Goal: Transaction & Acquisition: Obtain resource

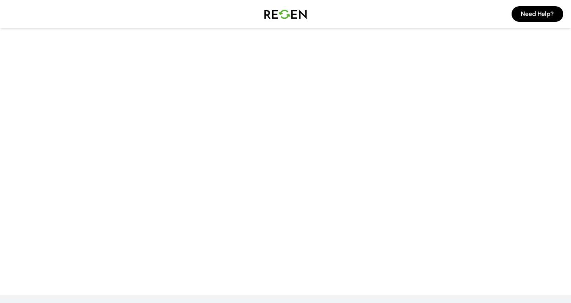
scroll to position [-1, 0]
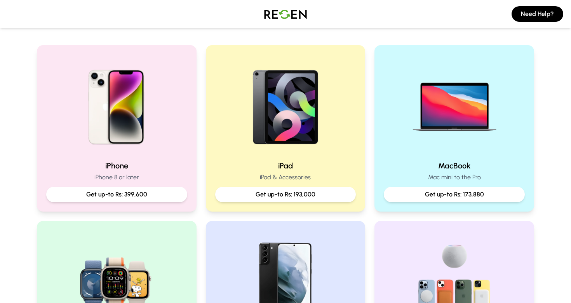
scroll to position [149, 0]
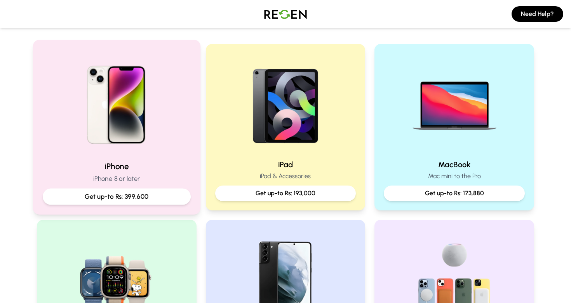
click at [139, 199] on p "Get up-to Rs: 399,600" at bounding box center [116, 197] width 135 height 10
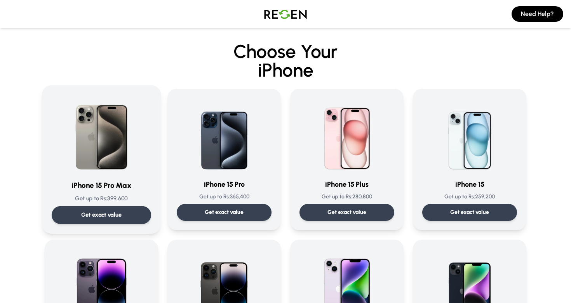
click at [135, 212] on div "Get exact value" at bounding box center [101, 215] width 99 height 18
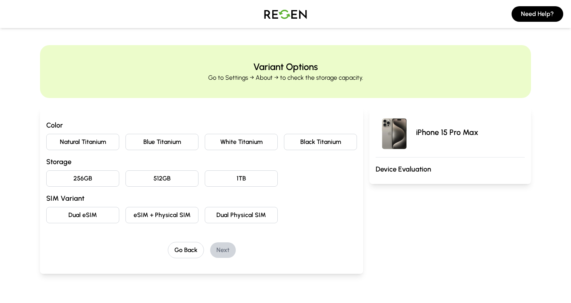
click at [97, 148] on button "Natural Titanium" at bounding box center [82, 142] width 73 height 16
click at [93, 179] on button "256GB" at bounding box center [82, 178] width 73 height 16
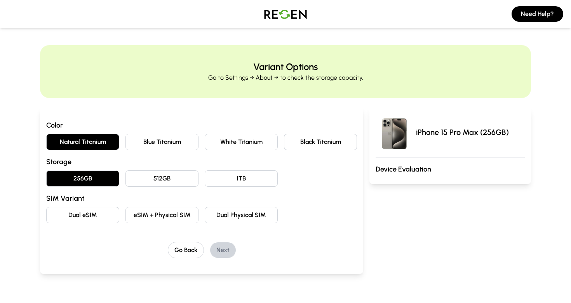
click at [142, 215] on button "eSIM + Physical SIM" at bounding box center [162, 215] width 73 height 16
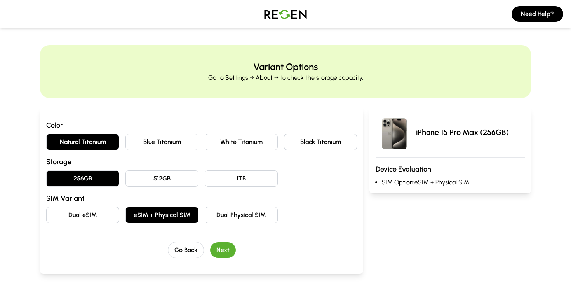
click at [233, 245] on button "Next" at bounding box center [223, 250] width 26 height 16
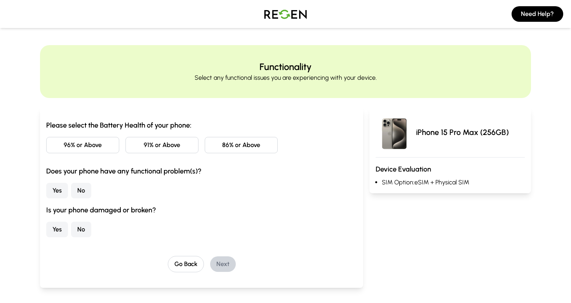
click at [231, 147] on button "86% or Above" at bounding box center [241, 145] width 73 height 16
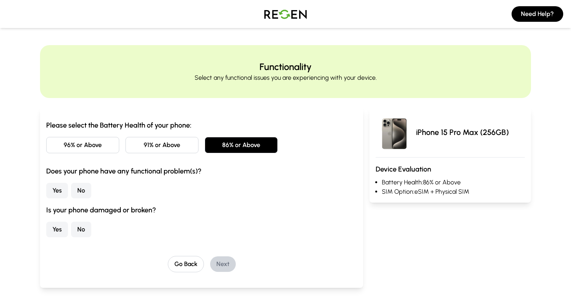
click at [76, 192] on button "No" at bounding box center [81, 191] width 20 height 16
click at [75, 224] on button "No" at bounding box center [81, 230] width 20 height 16
click at [229, 261] on button "Next" at bounding box center [223, 264] width 26 height 16
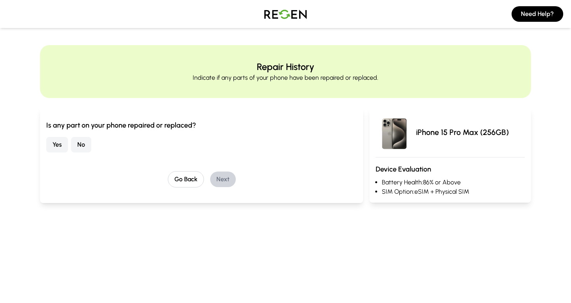
click at [82, 145] on button "No" at bounding box center [81, 145] width 20 height 16
click at [221, 174] on button "Next" at bounding box center [223, 179] width 26 height 16
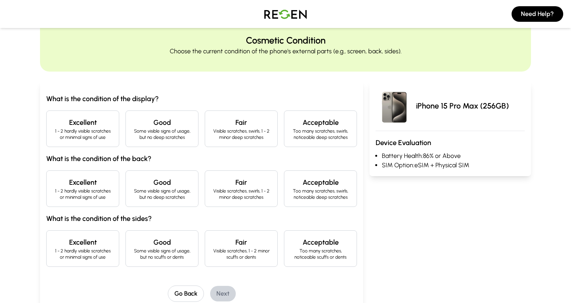
scroll to position [30, 0]
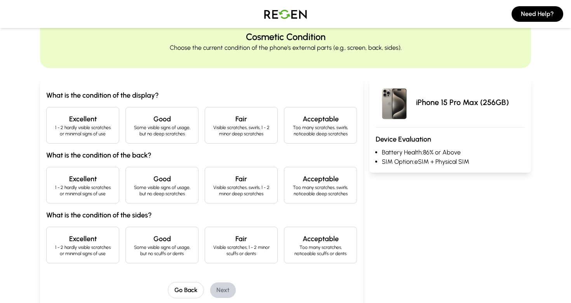
click at [88, 134] on p "1 - 2 hardly visible scratches or minimal signs of use" at bounding box center [83, 130] width 60 height 12
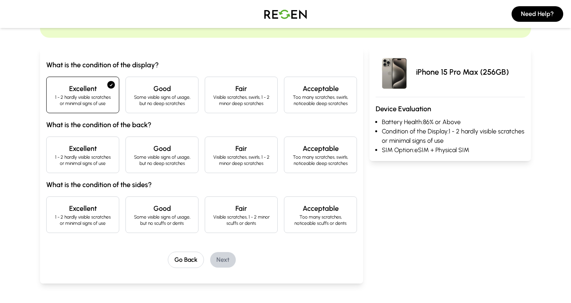
scroll to position [67, 0]
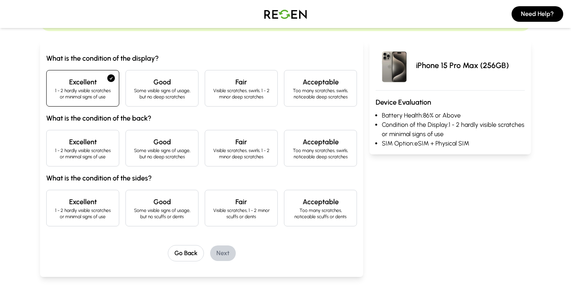
click at [89, 141] on h4 "Excellent" at bounding box center [83, 141] width 60 height 11
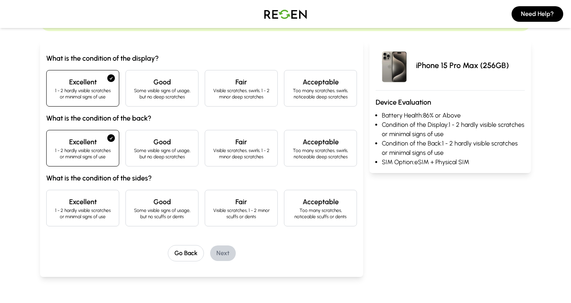
click at [80, 213] on p "1 - 2 hardly visible scratches or minimal signs of use" at bounding box center [83, 213] width 60 height 12
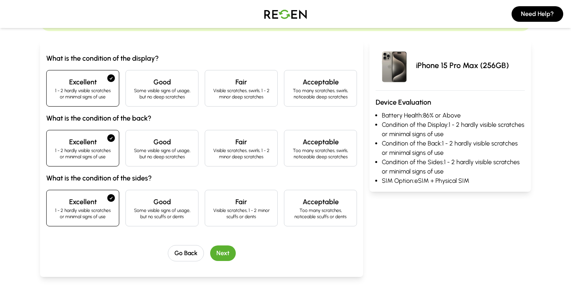
click at [223, 248] on button "Next" at bounding box center [223, 253] width 26 height 16
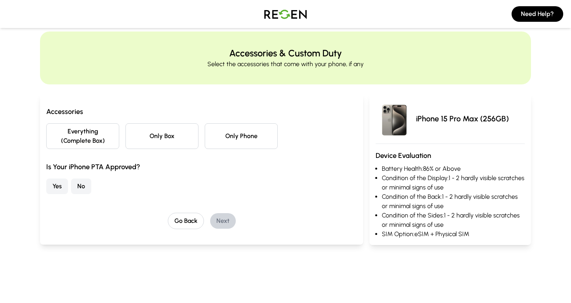
scroll to position [0, 0]
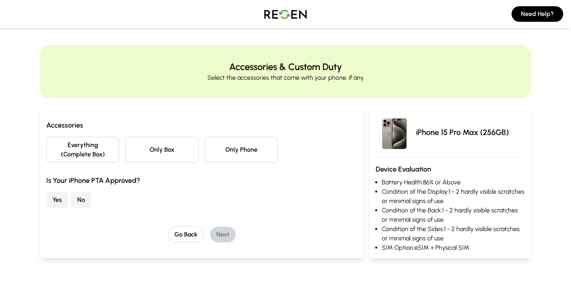
click at [98, 150] on button "Everything (Complete Box)" at bounding box center [82, 150] width 73 height 26
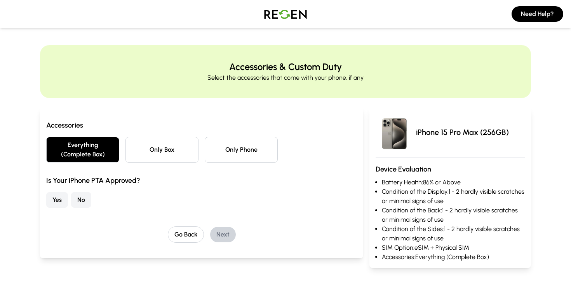
click at [84, 201] on button "No" at bounding box center [81, 200] width 20 height 16
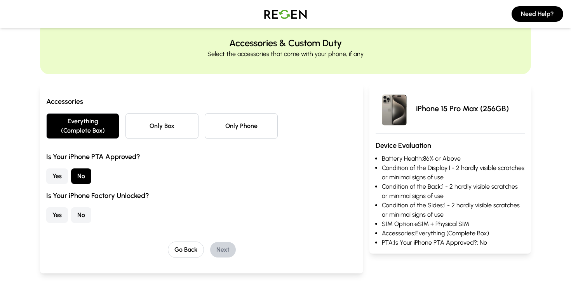
scroll to position [24, 0]
click at [53, 211] on button "Yes" at bounding box center [57, 215] width 22 height 16
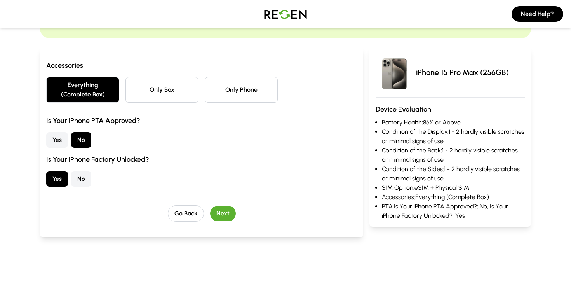
scroll to position [68, 0]
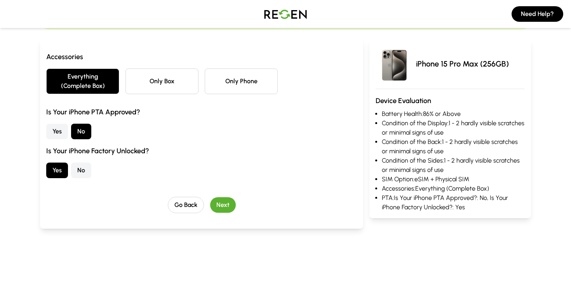
click at [227, 206] on button "Next" at bounding box center [223, 205] width 26 height 16
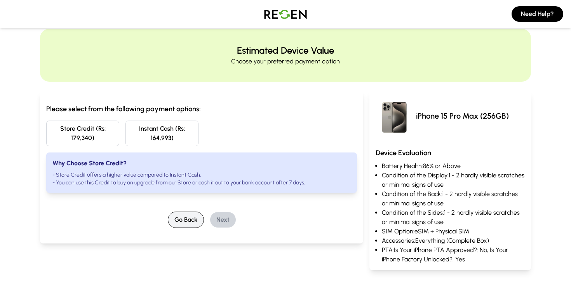
scroll to position [18, 0]
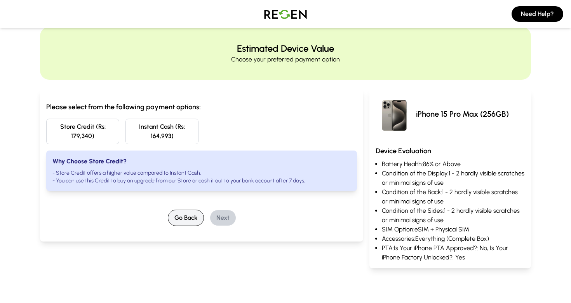
click at [178, 217] on button "Go Back" at bounding box center [186, 217] width 36 height 16
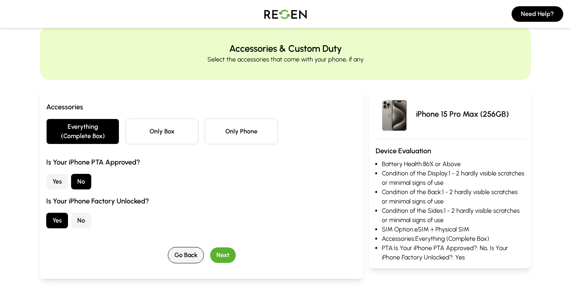
scroll to position [0, 0]
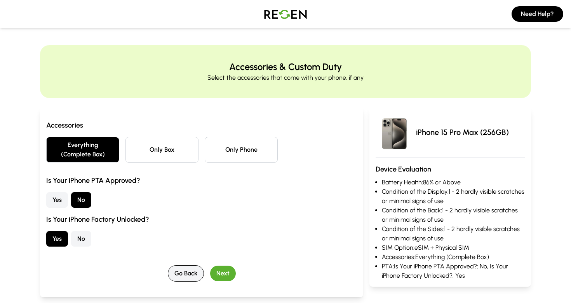
click at [197, 268] on button "Go Back" at bounding box center [186, 273] width 36 height 16
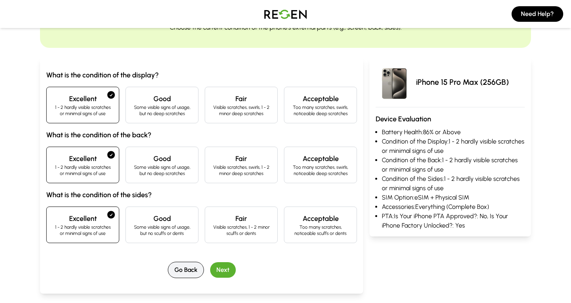
scroll to position [52, 0]
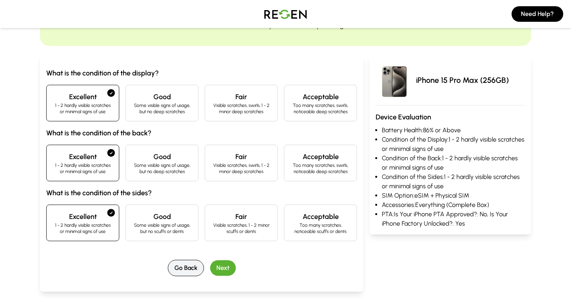
click at [180, 267] on button "Go Back" at bounding box center [186, 268] width 36 height 16
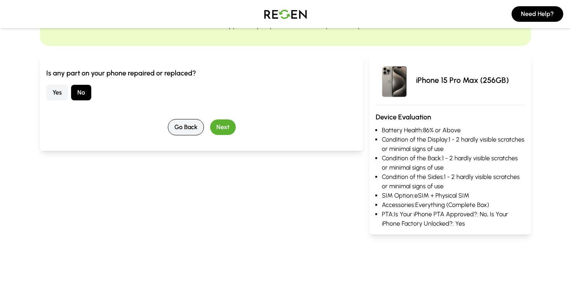
scroll to position [0, 0]
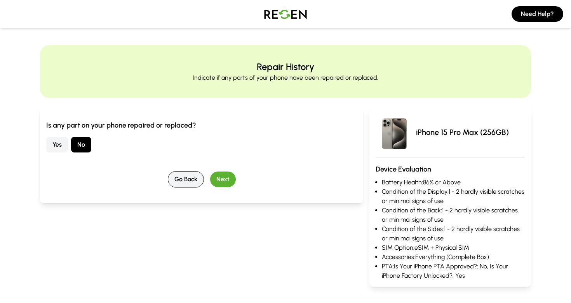
click at [181, 173] on button "Go Back" at bounding box center [186, 179] width 36 height 16
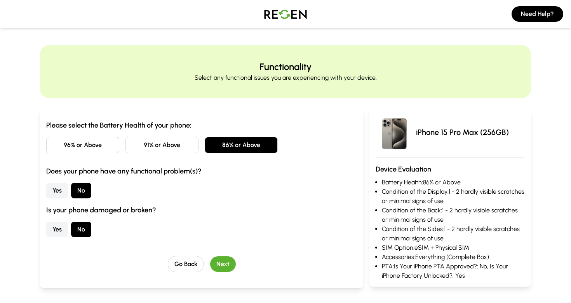
click at [168, 145] on button "91% or Above" at bounding box center [162, 145] width 73 height 16
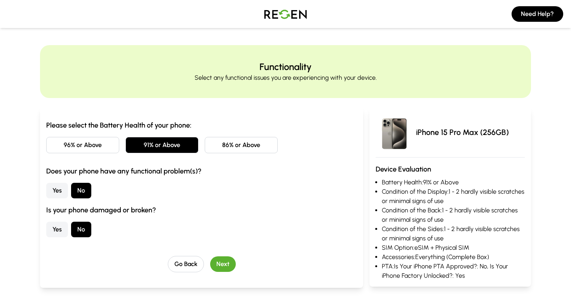
click at [234, 259] on div "Go Back Next" at bounding box center [201, 264] width 311 height 16
click at [226, 265] on button "Next" at bounding box center [223, 264] width 26 height 16
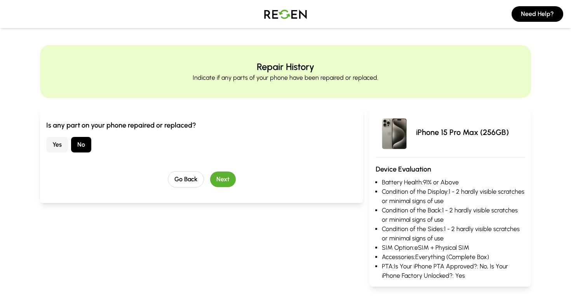
click at [230, 176] on button "Next" at bounding box center [223, 179] width 26 height 16
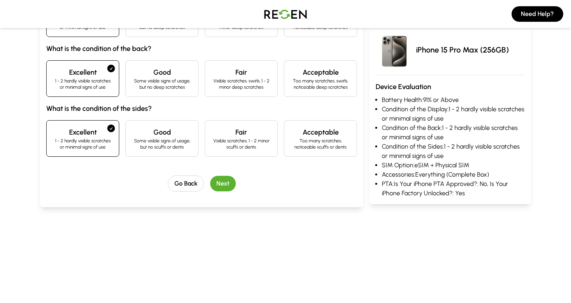
scroll to position [76, 0]
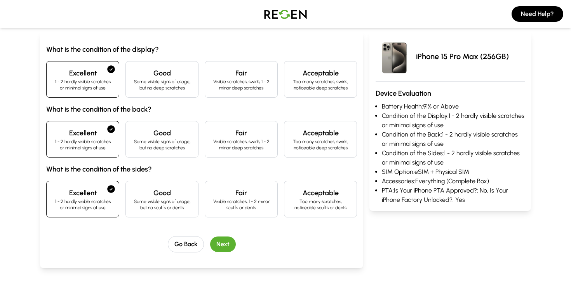
click at [227, 246] on button "Next" at bounding box center [223, 244] width 26 height 16
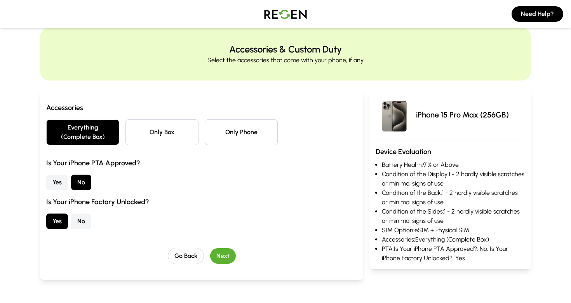
scroll to position [0, 0]
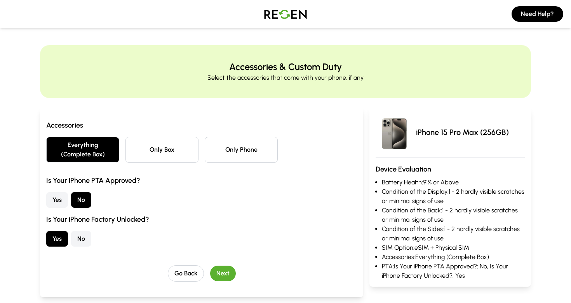
click at [229, 279] on button "Next" at bounding box center [223, 273] width 26 height 16
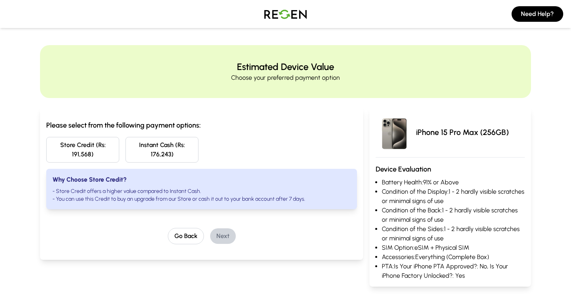
click at [103, 157] on button "Store Credit (Rs: 191,568)" at bounding box center [82, 150] width 73 height 26
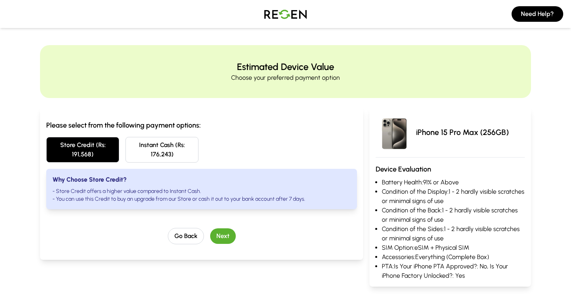
click at [228, 236] on button "Next" at bounding box center [223, 236] width 26 height 16
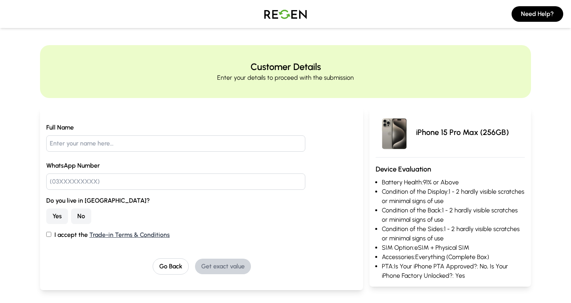
click at [75, 215] on button "No" at bounding box center [81, 216] width 20 height 16
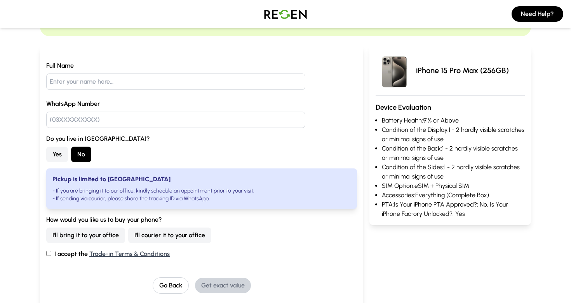
scroll to position [63, 0]
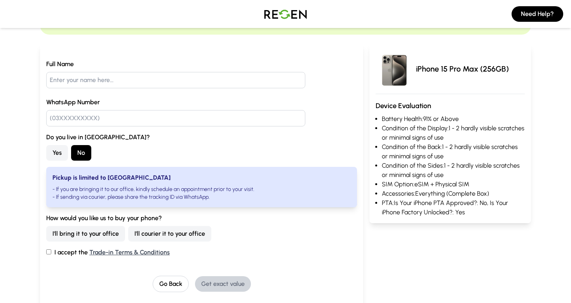
click at [172, 234] on button "I'll courier it to your office" at bounding box center [169, 234] width 83 height 16
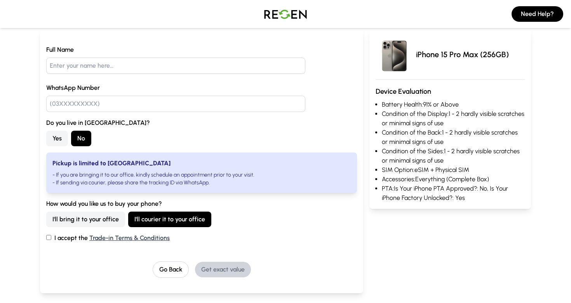
scroll to position [80, 0]
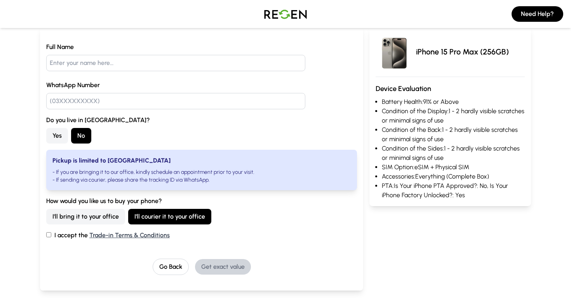
click at [64, 239] on label "I accept the Trade-in Terms & Conditions" at bounding box center [201, 234] width 311 height 9
click at [51, 237] on input "I accept the Trade-in Terms & Conditions" at bounding box center [48, 234] width 5 height 5
click at [64, 239] on label "I accept the Trade-in Terms & Conditions" at bounding box center [201, 234] width 311 height 9
click at [51, 237] on input "I accept the Trade-in Terms & Conditions" at bounding box center [48, 234] width 5 height 5
click at [51, 234] on input "I accept the Trade-in Terms & Conditions" at bounding box center [48, 234] width 5 height 5
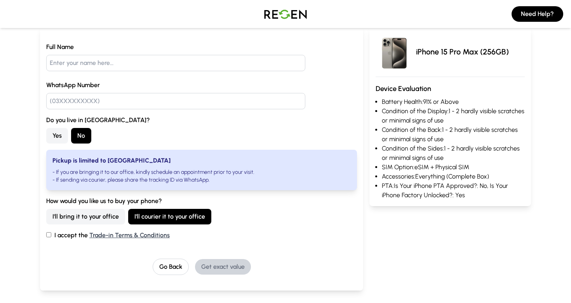
checkbox input "true"
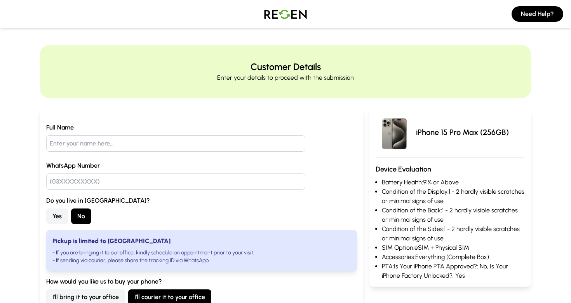
scroll to position [0, 0]
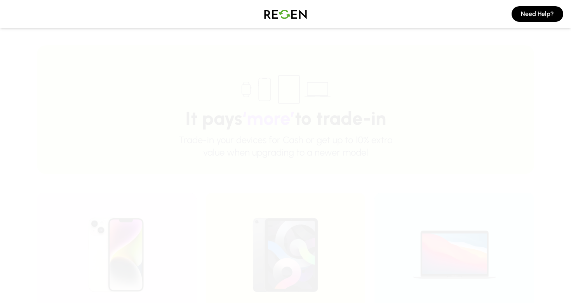
click at [157, 117] on h1 "It pays ‘more’ to trade-in" at bounding box center [286, 118] width 448 height 19
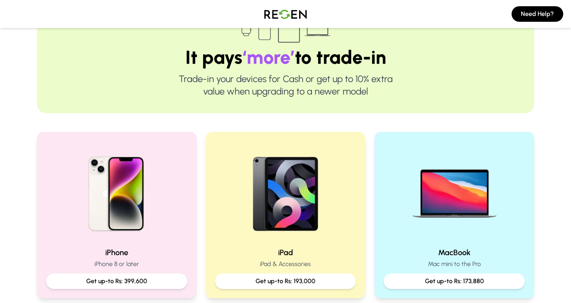
scroll to position [61, 0]
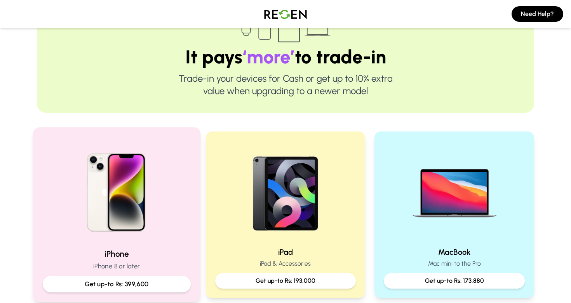
click at [143, 205] on img at bounding box center [117, 189] width 105 height 105
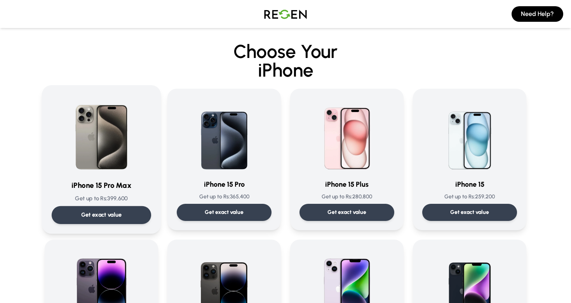
click at [126, 205] on div "iPhone 15 Pro Max Get up to Rs: 399,600 Get exact value" at bounding box center [101, 159] width 99 height 129
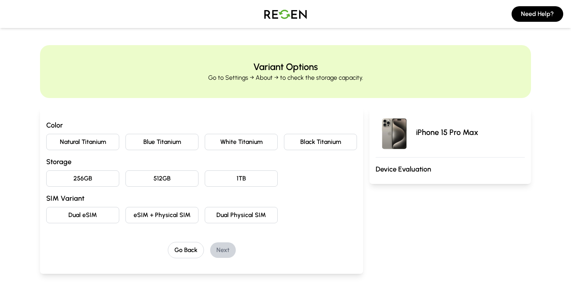
click at [101, 137] on button "Natural Titanium" at bounding box center [82, 142] width 73 height 16
click at [108, 175] on button "256GB" at bounding box center [82, 178] width 73 height 16
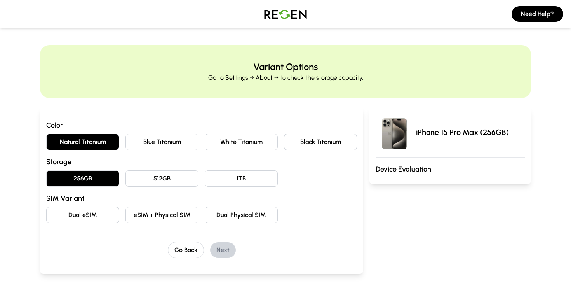
click at [167, 218] on button "eSIM + Physical SIM" at bounding box center [162, 215] width 73 height 16
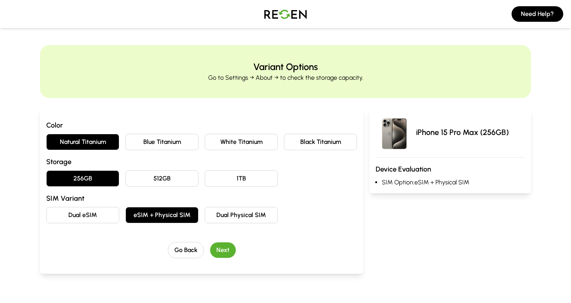
click at [231, 257] on div "Go Back Next" at bounding box center [201, 250] width 311 height 16
click at [232, 253] on button "Next" at bounding box center [223, 250] width 26 height 16
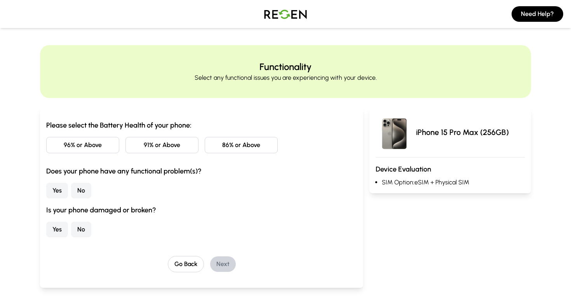
click at [106, 147] on button "96% or Above" at bounding box center [82, 145] width 73 height 16
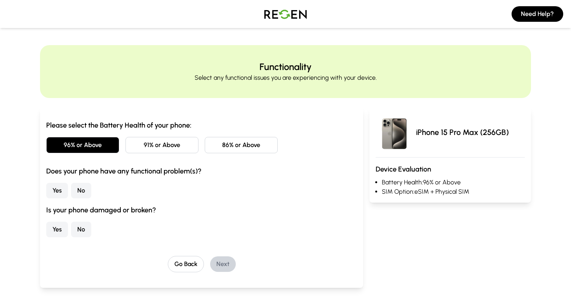
click at [77, 192] on button "No" at bounding box center [81, 191] width 20 height 16
click at [84, 230] on button "No" at bounding box center [81, 230] width 20 height 16
click at [222, 263] on button "Next" at bounding box center [223, 264] width 26 height 16
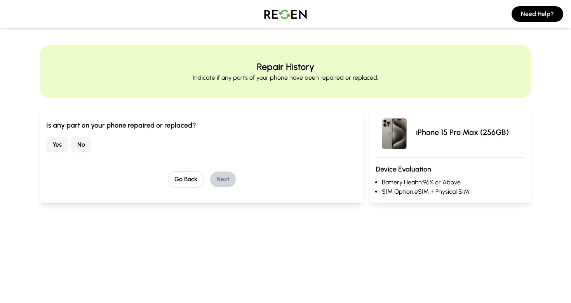
click at [79, 146] on button "No" at bounding box center [81, 145] width 20 height 16
click at [225, 176] on button "Next" at bounding box center [223, 179] width 26 height 16
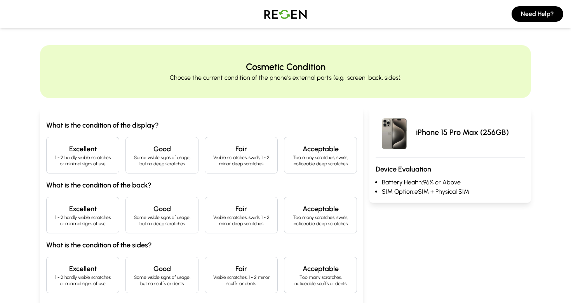
click at [102, 161] on p "1 - 2 hardly visible scratches or minimal signs of use" at bounding box center [83, 160] width 60 height 12
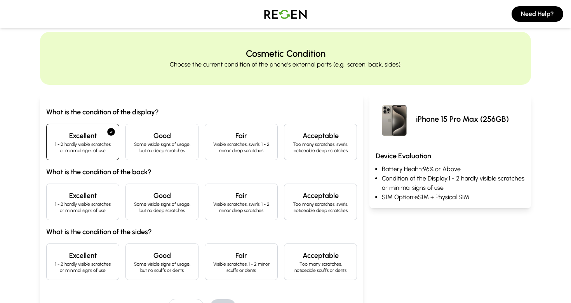
scroll to position [14, 0]
click at [92, 190] on h4 "Excellent" at bounding box center [83, 194] width 60 height 11
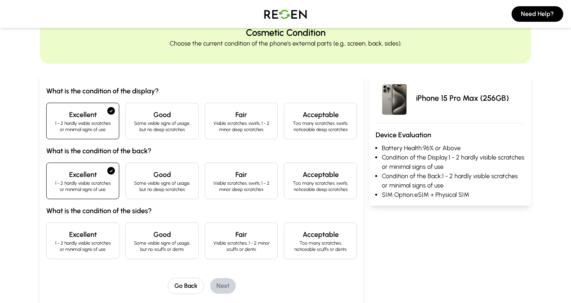
scroll to position [36, 0]
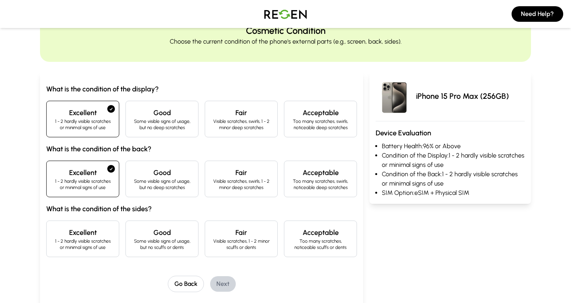
click at [89, 246] on p "1 - 2 hardly visible scratches or minimal signs of use" at bounding box center [83, 244] width 60 height 12
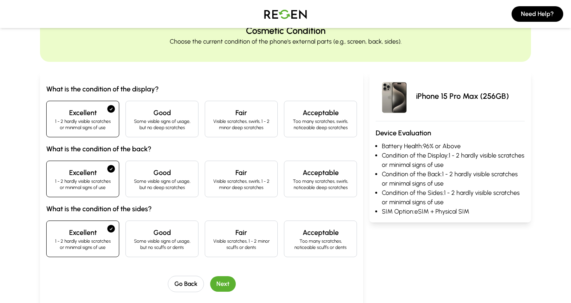
click at [225, 276] on button "Next" at bounding box center [223, 284] width 26 height 16
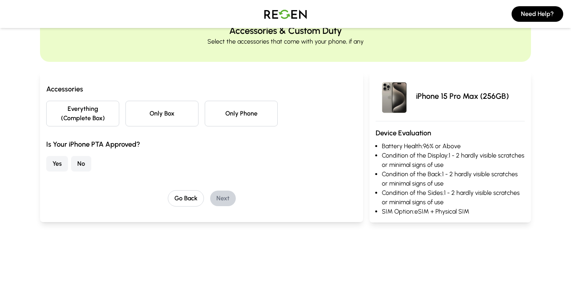
scroll to position [0, 0]
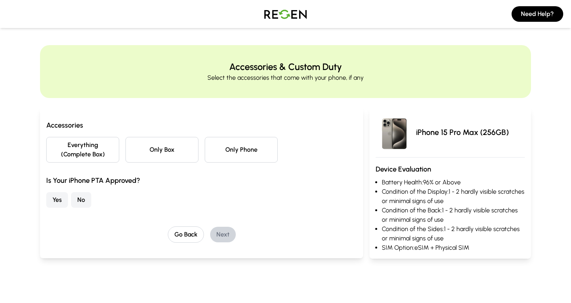
click at [98, 143] on button "Everything (Complete Box)" at bounding box center [82, 150] width 73 height 26
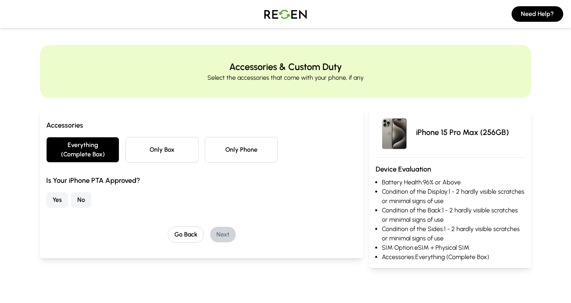
click at [55, 197] on button "Yes" at bounding box center [57, 200] width 22 height 16
click at [230, 229] on button "Next" at bounding box center [223, 235] width 26 height 16
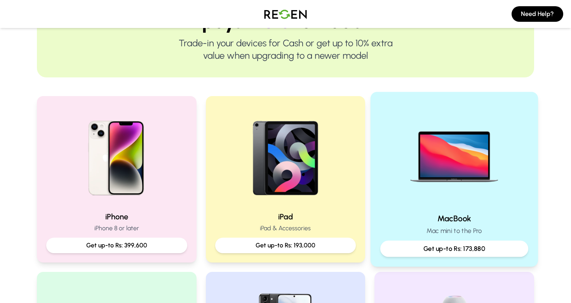
scroll to position [98, 0]
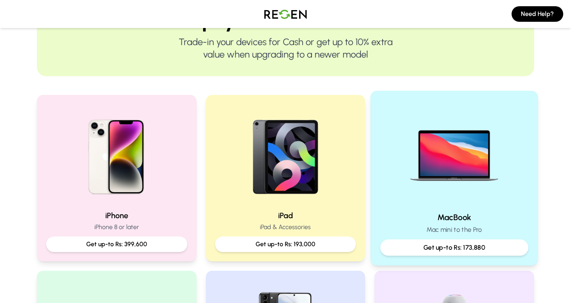
click at [431, 250] on p "Get up-to Rs: 173,880" at bounding box center [454, 248] width 135 height 10
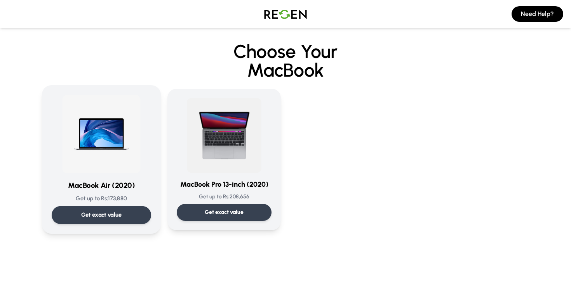
click at [124, 203] on div "MacBook Air (2020) Get up to Rs: 173,880 Get exact value" at bounding box center [101, 159] width 99 height 129
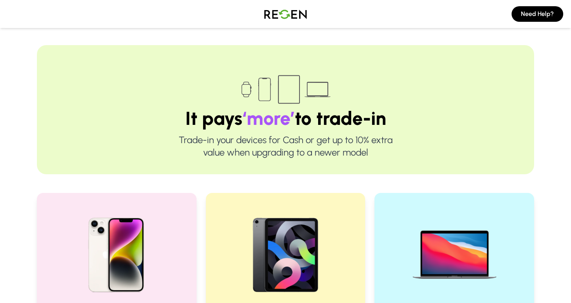
scroll to position [1, 0]
